Goal: Transaction & Acquisition: Obtain resource

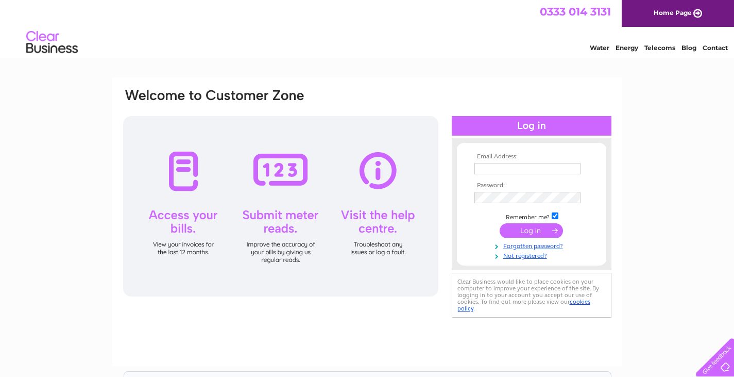
type input "[EMAIL_ADDRESS][DOMAIN_NAME]"
drag, startPoint x: 530, startPoint y: 236, endPoint x: 556, endPoint y: 254, distance: 31.8
click at [531, 236] on input "submit" at bounding box center [531, 230] width 63 height 14
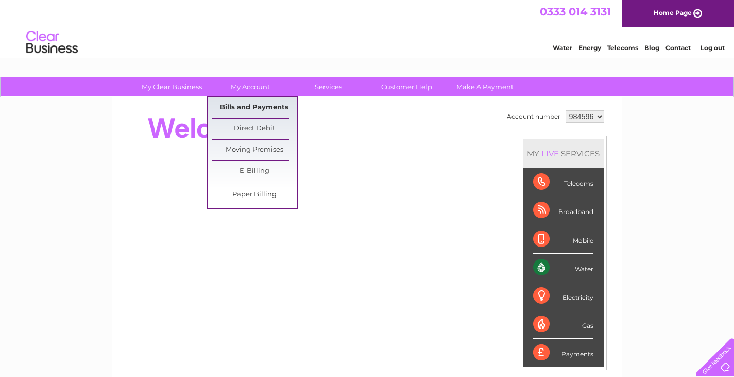
click at [272, 105] on link "Bills and Payments" at bounding box center [254, 107] width 85 height 21
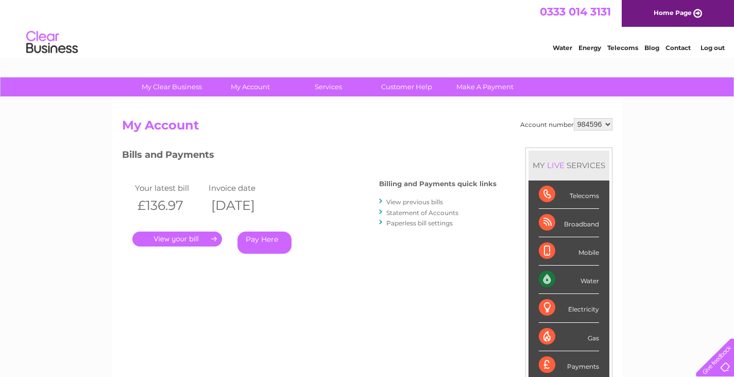
click at [211, 242] on link "." at bounding box center [177, 238] width 90 height 15
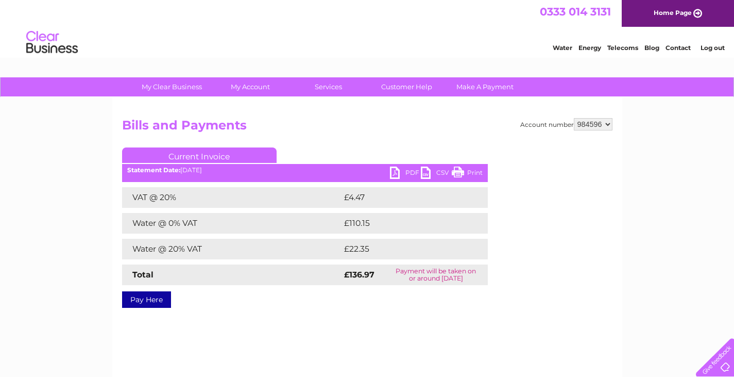
click at [411, 171] on link "PDF" at bounding box center [405, 173] width 31 height 15
click at [390, 174] on link "PDF" at bounding box center [405, 173] width 31 height 15
click at [402, 345] on div "Account number 984596 Bills and Payments Current Invoice PDF CSV Print VAT @ 20%" at bounding box center [367, 241] width 510 height 289
